Goal: Information Seeking & Learning: Learn about a topic

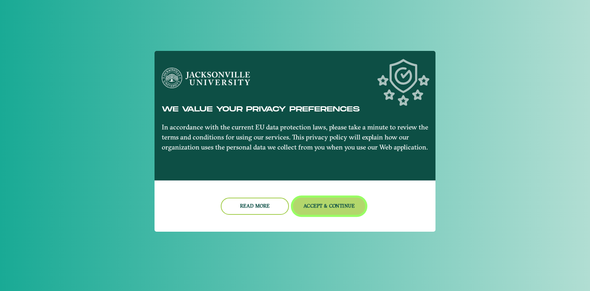
click at [340, 209] on button "Accept & Continue" at bounding box center [329, 206] width 73 height 17
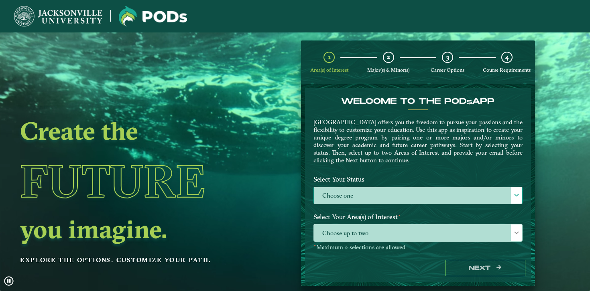
click at [358, 200] on label "Choose one" at bounding box center [418, 195] width 208 height 17
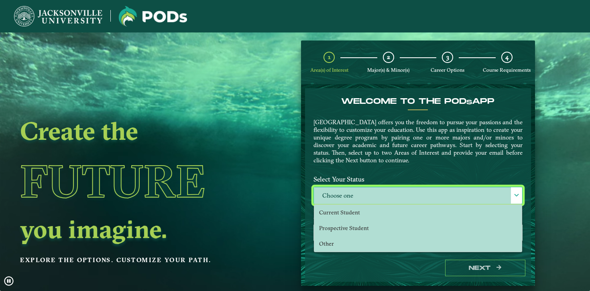
scroll to position [4, 33]
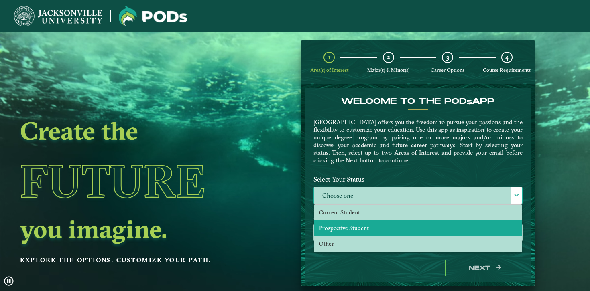
click at [349, 229] on span "Prospective Student" at bounding box center [344, 228] width 50 height 7
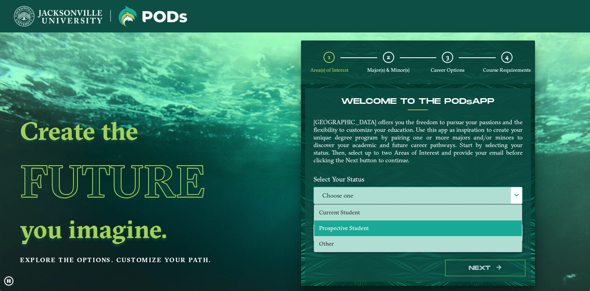
select select "[object Object]"
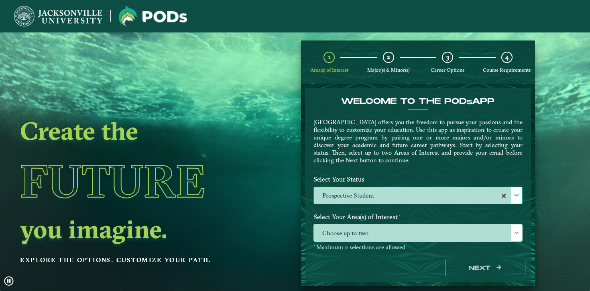
click at [349, 229] on span "Choose up to two" at bounding box center [418, 233] width 208 height 17
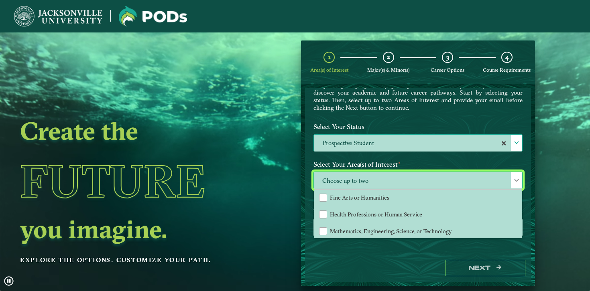
scroll to position [53, 0]
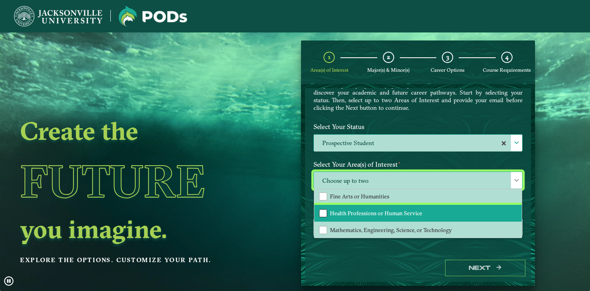
click at [324, 212] on div "Health Professions or Human Service" at bounding box center [323, 214] width 8 height 8
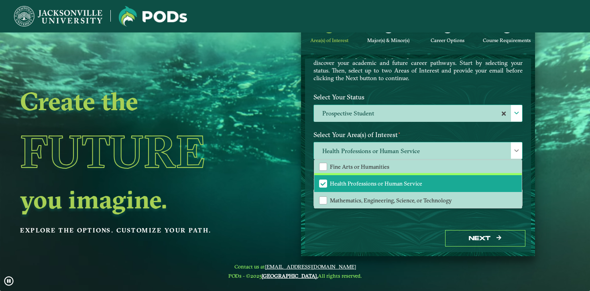
scroll to position [32, 0]
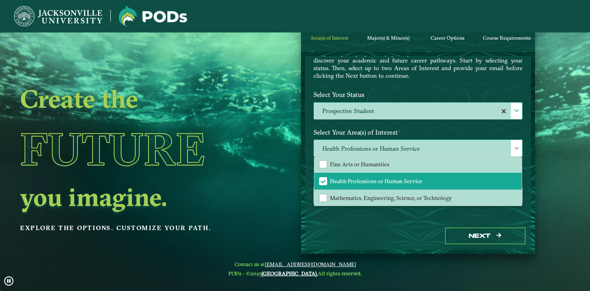
click at [518, 188] on div "All Behavioral Studies, Environmental Studies, or Education Business or Aviatio…" at bounding box center [418, 181] width 208 height 49
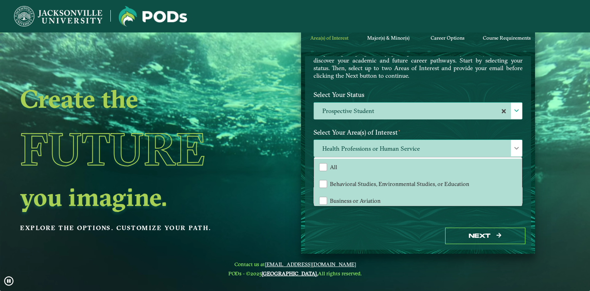
scroll to position [53, 0]
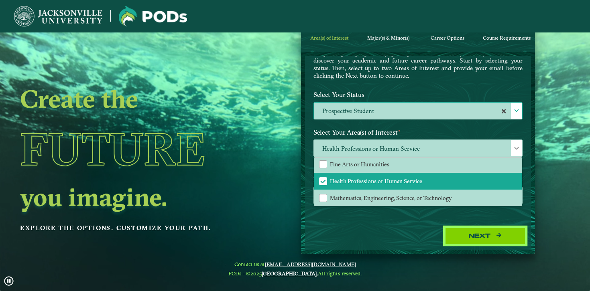
click at [497, 237] on icon "button" at bounding box center [499, 236] width 5 height 6
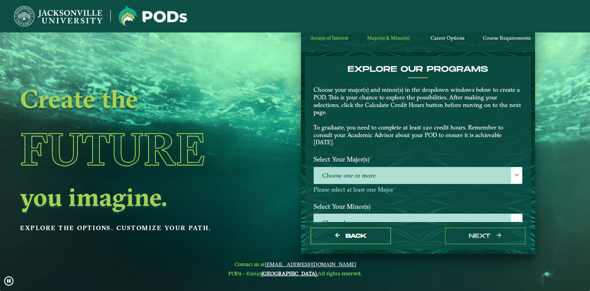
click at [379, 179] on span "Choose one or more" at bounding box center [418, 175] width 208 height 17
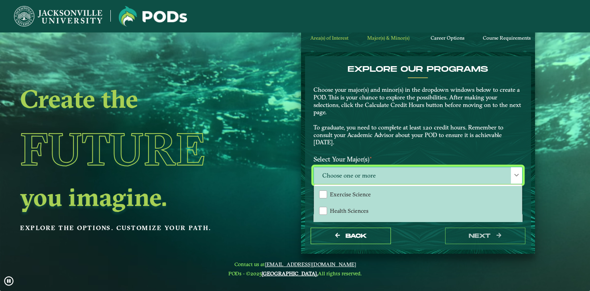
scroll to position [4, 33]
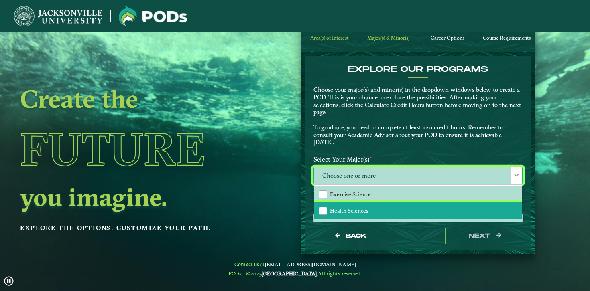
click at [354, 212] on span "Health Sciences" at bounding box center [349, 211] width 39 height 7
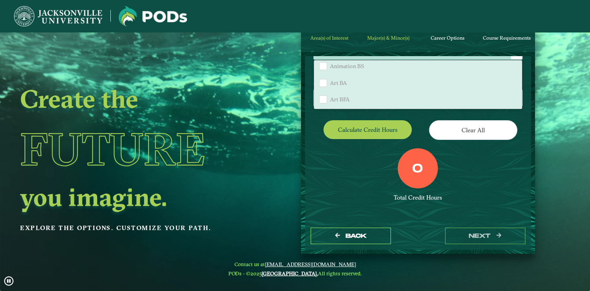
scroll to position [126, 0]
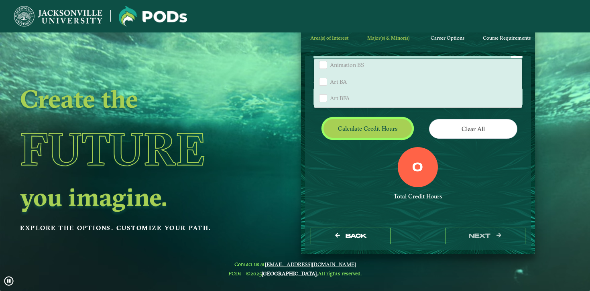
click at [369, 126] on button "Calculate credit hours" at bounding box center [368, 128] width 88 height 19
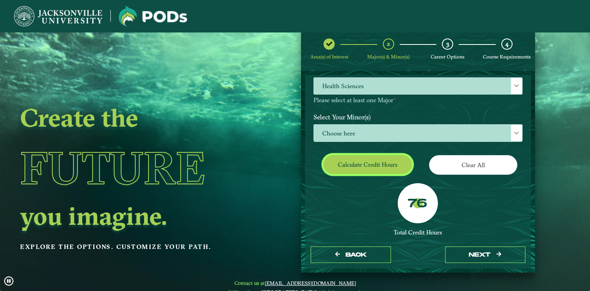
scroll to position [103, 0]
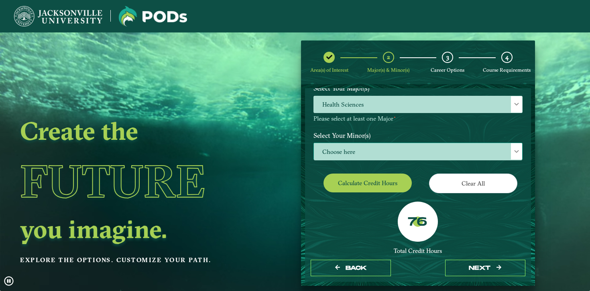
click at [359, 150] on span "Choose here" at bounding box center [418, 151] width 208 height 17
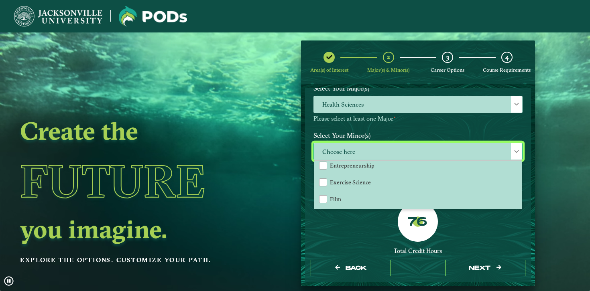
scroll to position [355, 0]
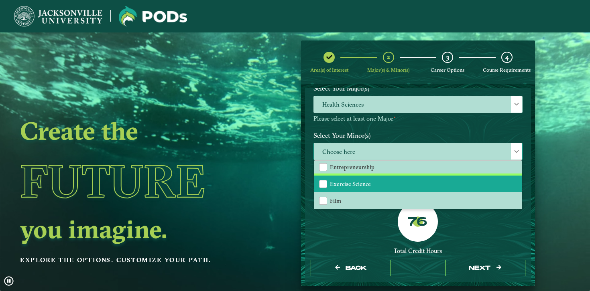
click at [360, 181] on span "Exercise Science" at bounding box center [350, 184] width 41 height 7
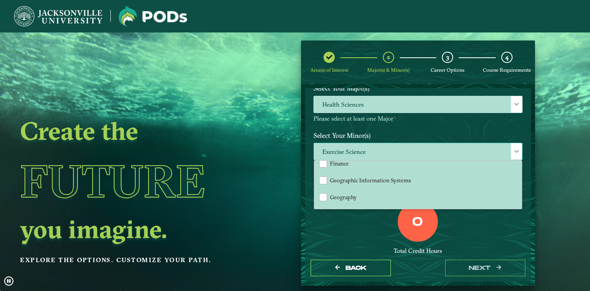
scroll to position [407, 0]
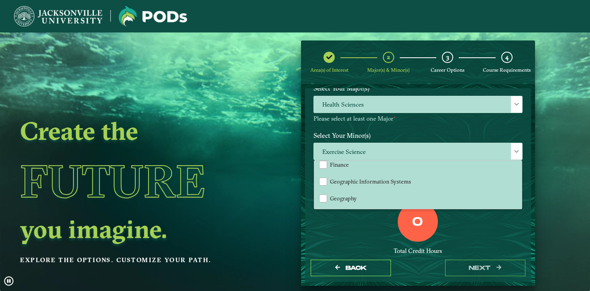
click at [413, 233] on div "0" at bounding box center [418, 222] width 40 height 40
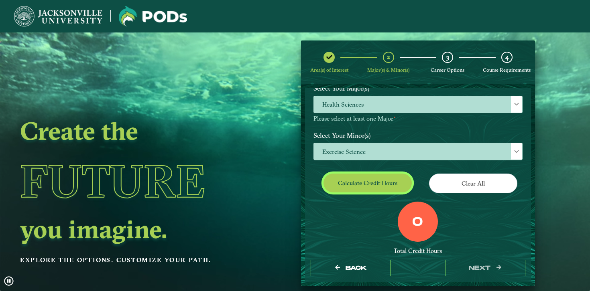
click at [367, 182] on button "Calculate credit hours" at bounding box center [368, 183] width 88 height 19
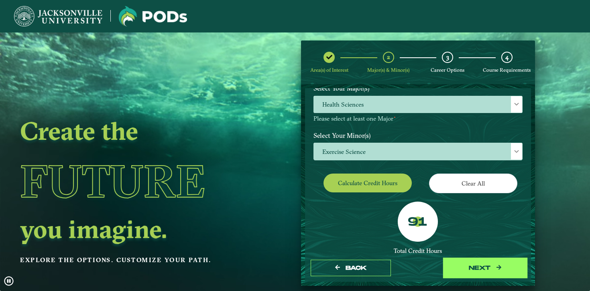
click at [462, 269] on button "next" at bounding box center [485, 268] width 80 height 16
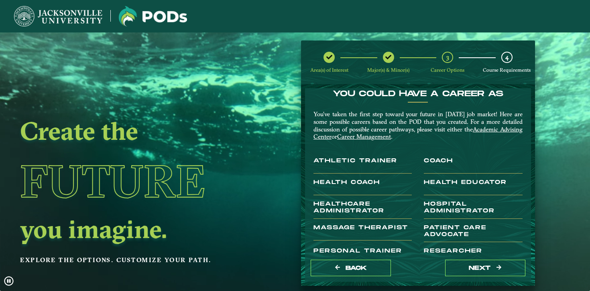
scroll to position [158, 0]
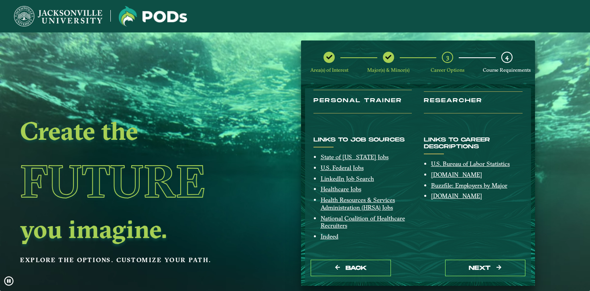
click at [232, 144] on div "Create the Future you imagine. Explore the options. Customize your path." at bounding box center [133, 178] width 266 height 291
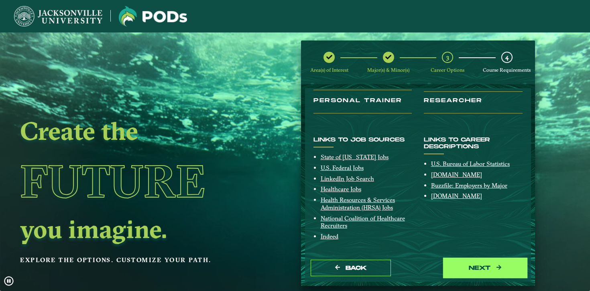
click at [453, 274] on button "next" at bounding box center [485, 268] width 80 height 16
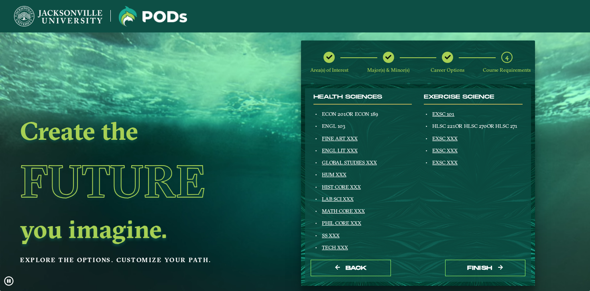
scroll to position [99, 0]
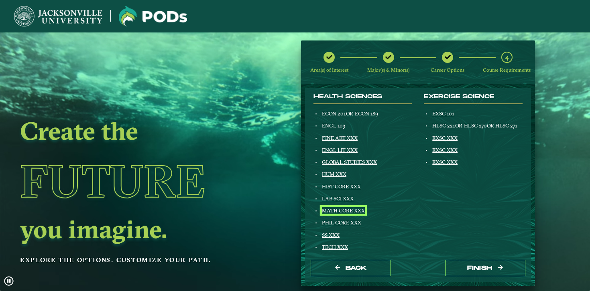
click at [353, 210] on link "MATH CORE XXX" at bounding box center [343, 211] width 43 height 6
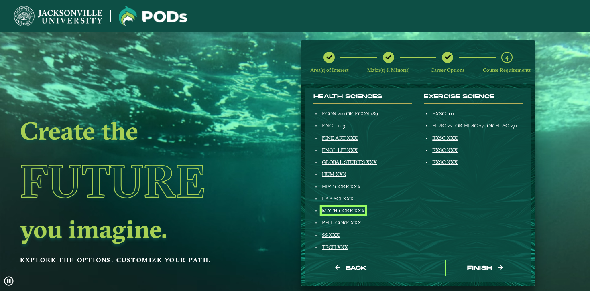
scroll to position [130, 0]
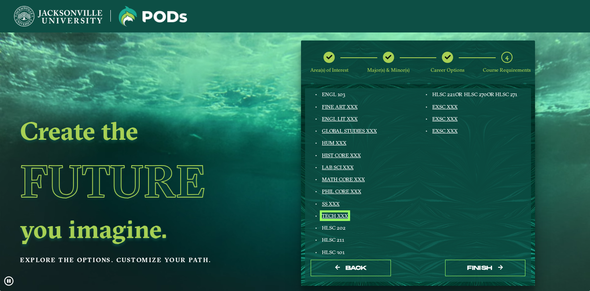
click at [339, 218] on link "TECH XXX" at bounding box center [335, 216] width 26 height 6
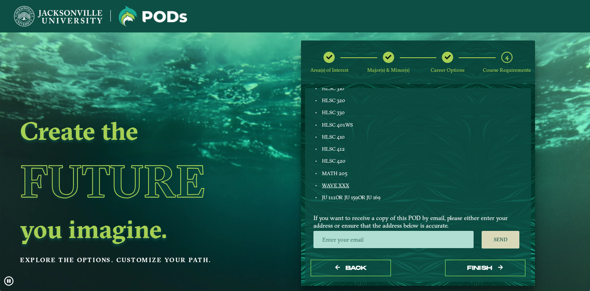
scroll to position [308, 0]
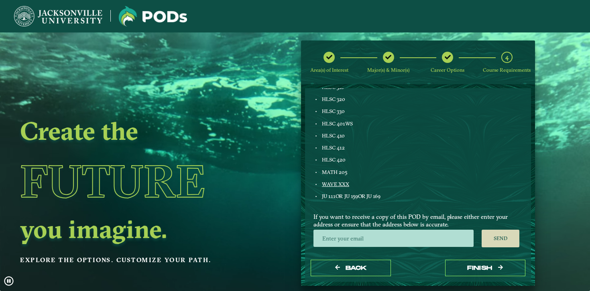
click at [342, 198] on div "JU 111 OR JU 159 OR JU 169" at bounding box center [367, 196] width 92 height 6
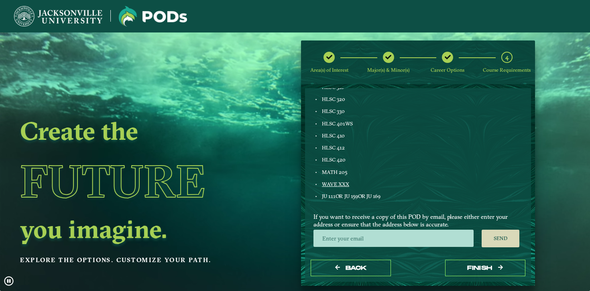
click at [338, 188] on div "Health Sciences ECON 201 OR ECON 189 ENGL 103 FINE ART XXX ENGL LIT XXX GLOBAL …" at bounding box center [363, 45] width 110 height 320
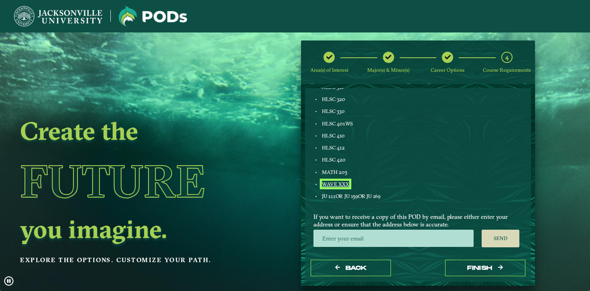
click at [339, 185] on link "WAVE XXX" at bounding box center [335, 184] width 27 height 6
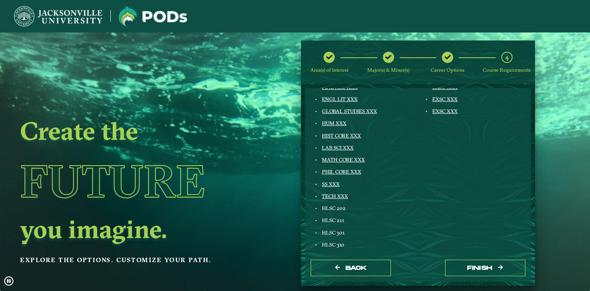
scroll to position [0, 0]
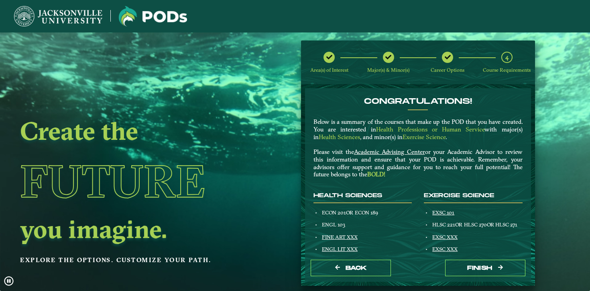
click at [377, 165] on p "Below is a summary of the courses that make up the POD that you have created. Y…" at bounding box center [418, 148] width 209 height 60
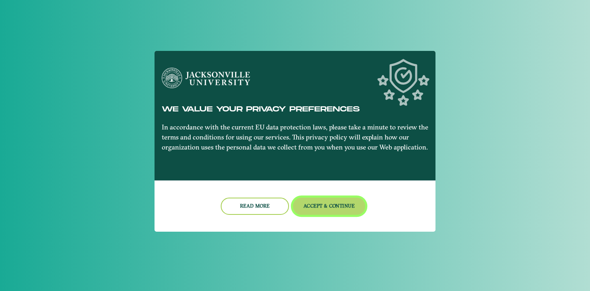
click at [332, 202] on button "Accept & Continue" at bounding box center [329, 206] width 73 height 17
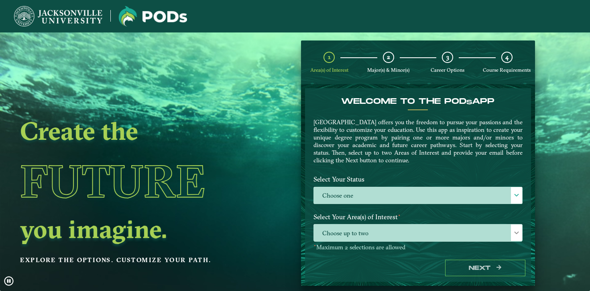
click at [332, 202] on label "Choose one" at bounding box center [418, 195] width 208 height 17
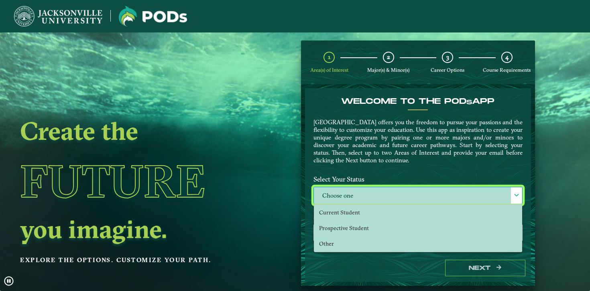
scroll to position [4, 33]
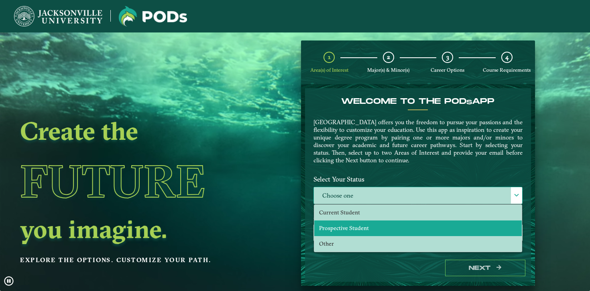
click at [335, 221] on li "Prospective Student" at bounding box center [418, 229] width 208 height 16
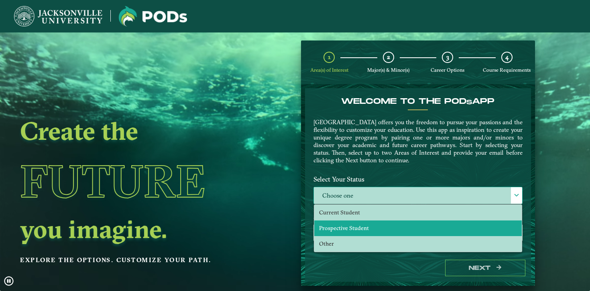
select select "[object Object]"
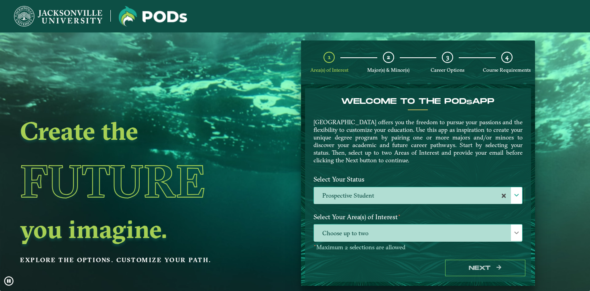
click at [340, 229] on span "Choose up to two" at bounding box center [418, 233] width 208 height 17
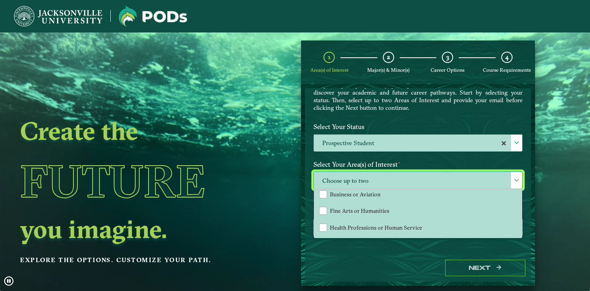
scroll to position [38, 0]
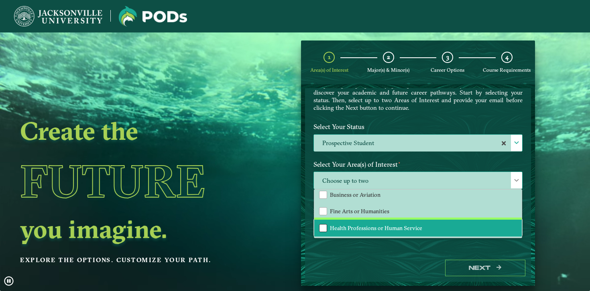
click at [324, 227] on div "Health Professions or Human Service" at bounding box center [323, 228] width 8 height 8
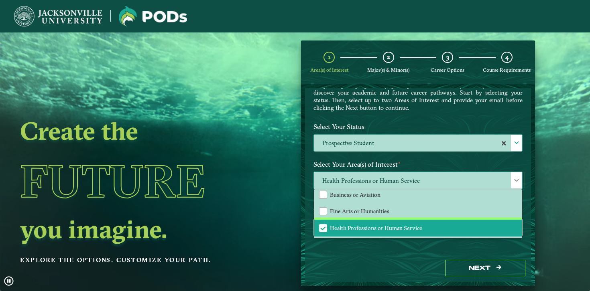
scroll to position [53, 0]
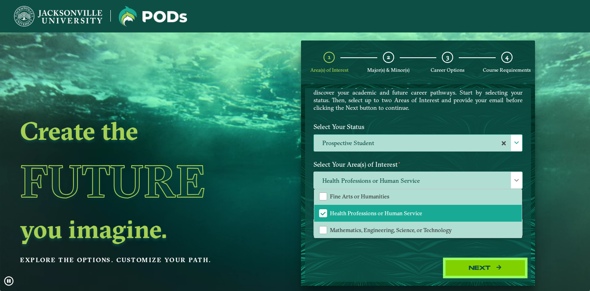
click at [475, 270] on button "Next" at bounding box center [485, 268] width 80 height 16
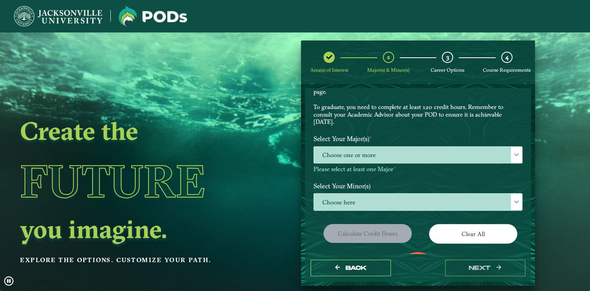
scroll to position [89, 0]
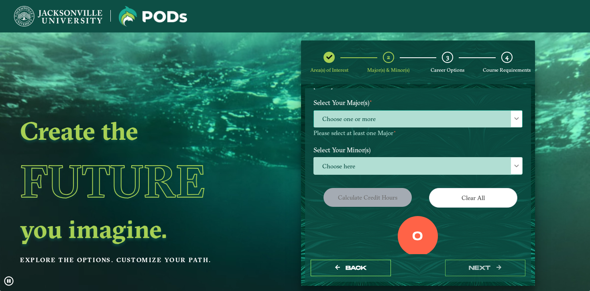
click at [371, 120] on span "Choose one or more" at bounding box center [418, 119] width 208 height 17
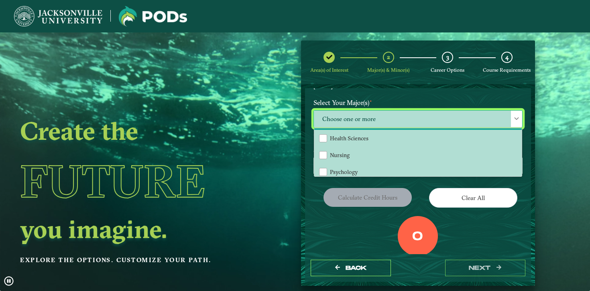
scroll to position [0, 0]
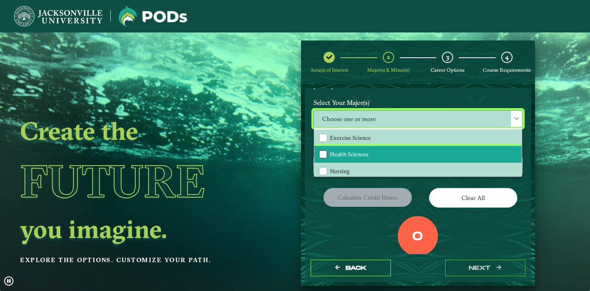
click at [325, 155] on div "Health Sciences" at bounding box center [323, 155] width 8 height 8
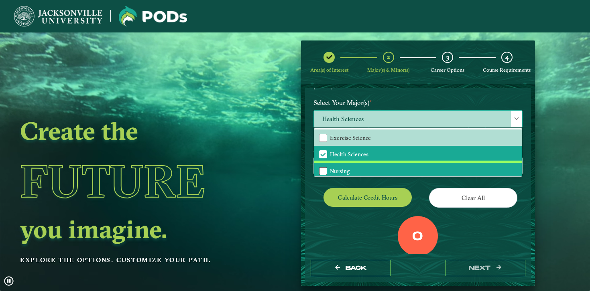
click at [323, 170] on div "Nursing" at bounding box center [323, 171] width 8 height 8
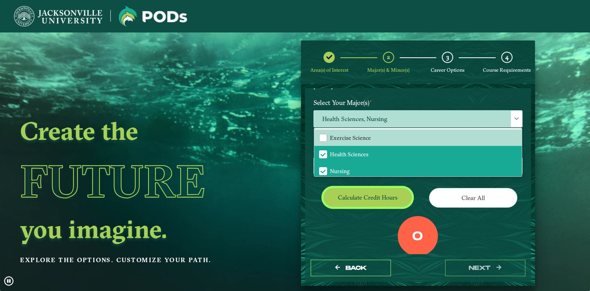
click at [384, 200] on button "Calculate credit hours" at bounding box center [368, 197] width 88 height 19
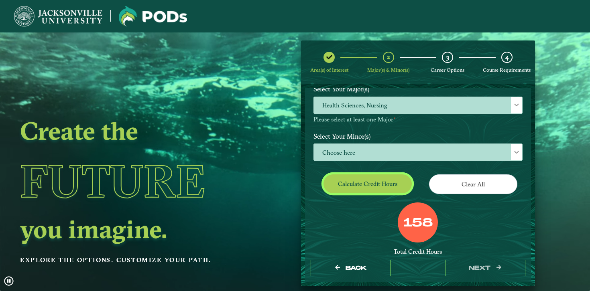
scroll to position [103, 0]
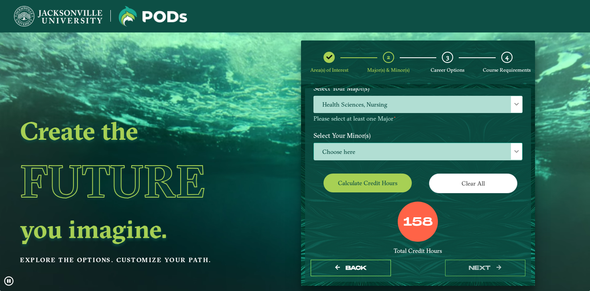
click at [348, 151] on span "Choose here" at bounding box center [418, 151] width 208 height 17
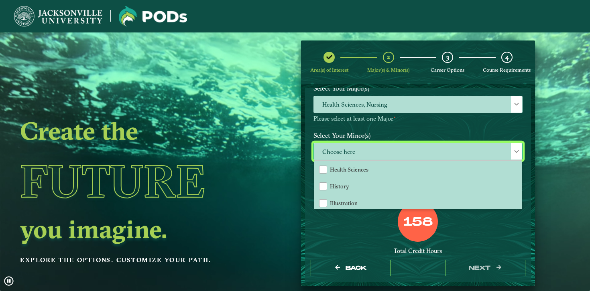
scroll to position [452, 0]
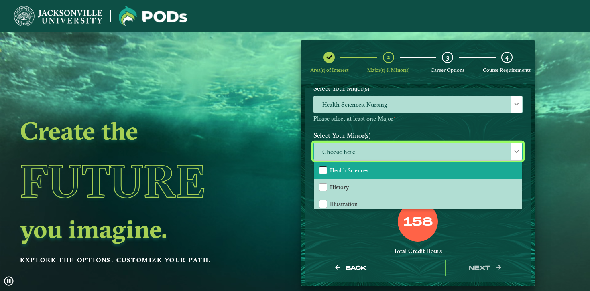
click at [323, 167] on div "Health Sciences" at bounding box center [323, 171] width 8 height 8
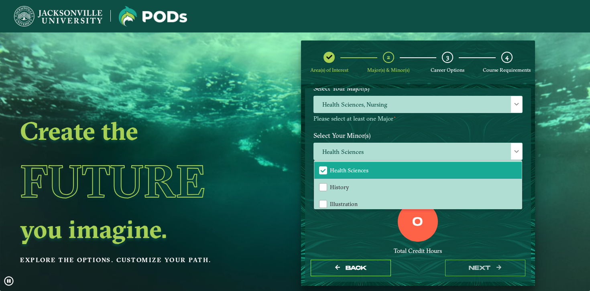
click at [418, 232] on div "0" at bounding box center [418, 222] width 40 height 40
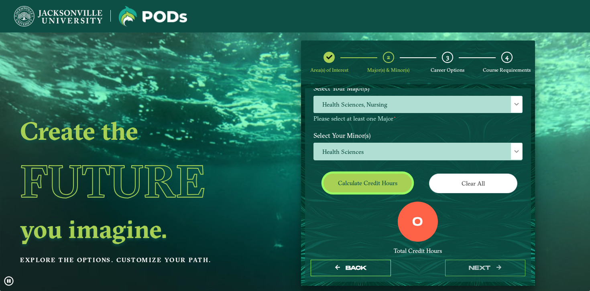
click at [377, 192] on button "Calculate credit hours" at bounding box center [368, 183] width 88 height 19
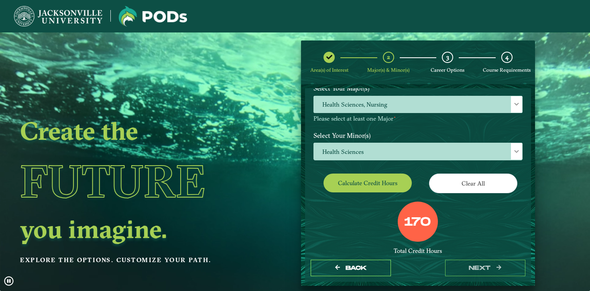
click at [427, 215] on label "170" at bounding box center [417, 222] width 27 height 15
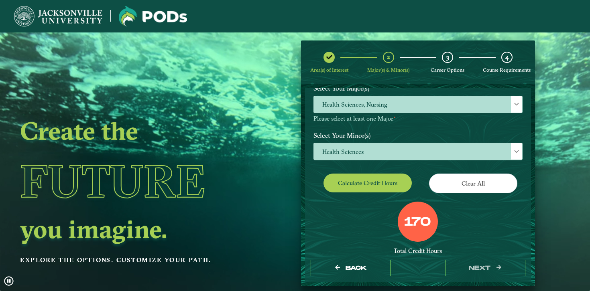
click at [403, 234] on div "170" at bounding box center [418, 222] width 40 height 40
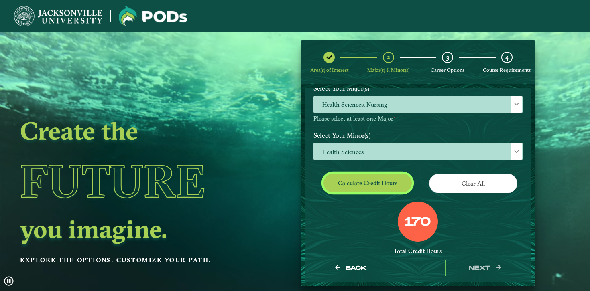
click at [365, 180] on button "Calculate credit hours" at bounding box center [368, 183] width 88 height 19
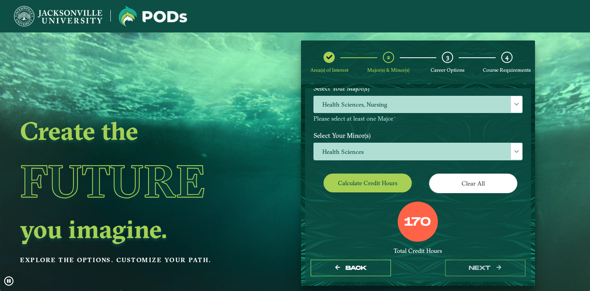
click at [371, 114] on p-multiselect "Health Sciences, Nursing" at bounding box center [418, 111] width 209 height 8
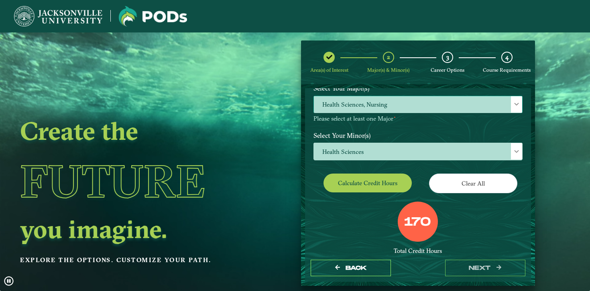
click at [371, 110] on span "Health Sciences, Nursing" at bounding box center [418, 104] width 208 height 17
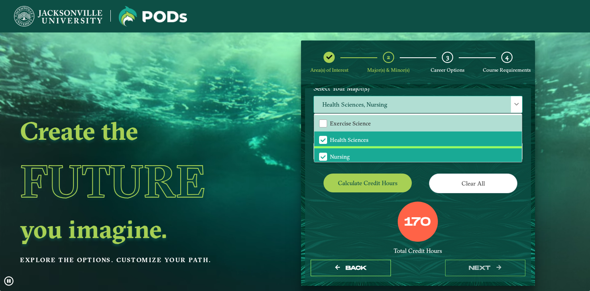
click at [322, 157] on span "Nursing" at bounding box center [323, 156] width 7 height 7
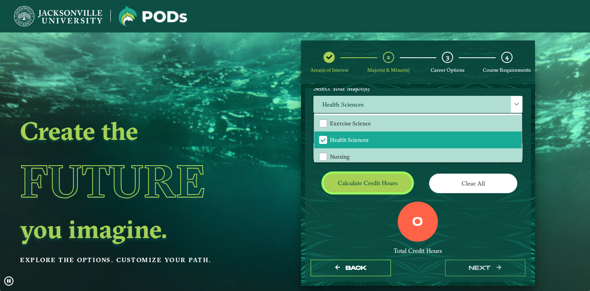
click at [383, 188] on button "Calculate credit hours" at bounding box center [368, 183] width 88 height 19
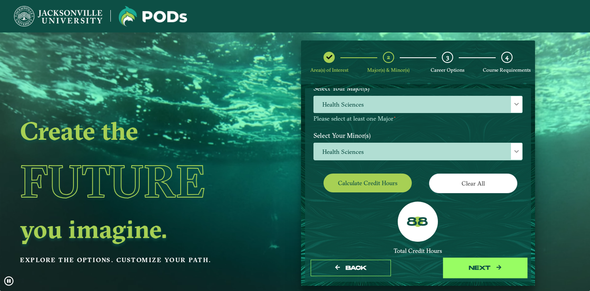
click at [497, 273] on button "next" at bounding box center [485, 268] width 80 height 16
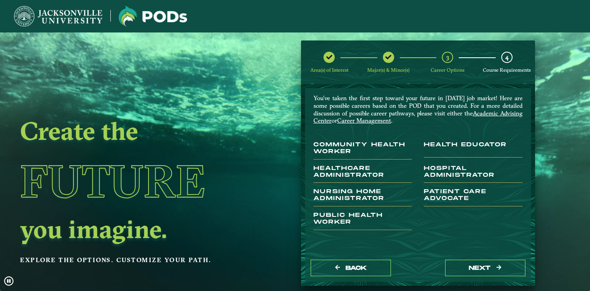
scroll to position [9, 0]
